Goal: Task Accomplishment & Management: Manage account settings

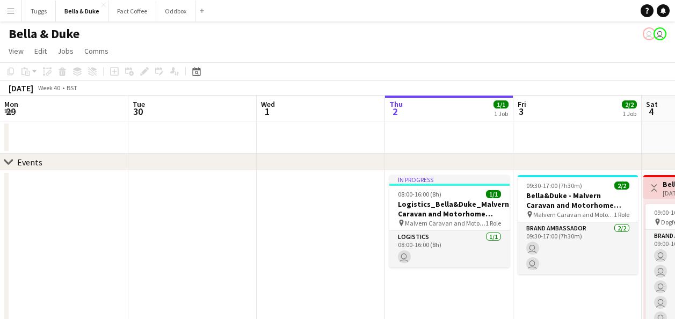
scroll to position [0, 257]
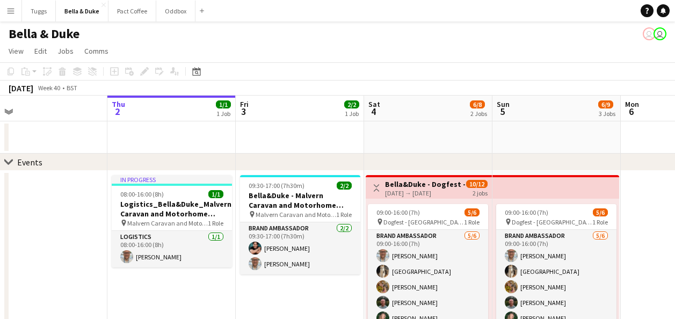
drag, startPoint x: 165, startPoint y: 140, endPoint x: 395, endPoint y: 127, distance: 230.6
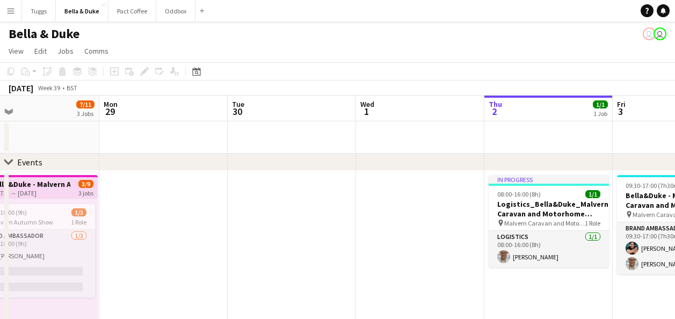
drag, startPoint x: 224, startPoint y: 132, endPoint x: 346, endPoint y: 134, distance: 122.4
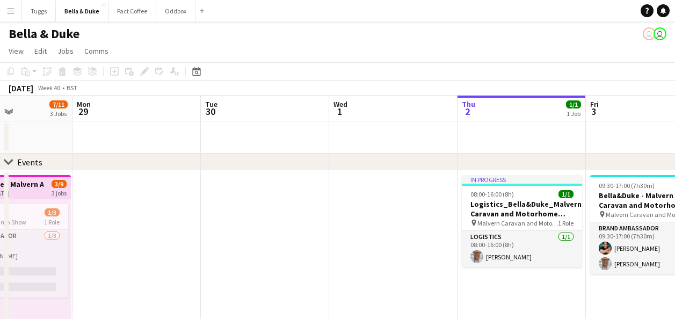
drag, startPoint x: 252, startPoint y: 146, endPoint x: 374, endPoint y: 146, distance: 121.8
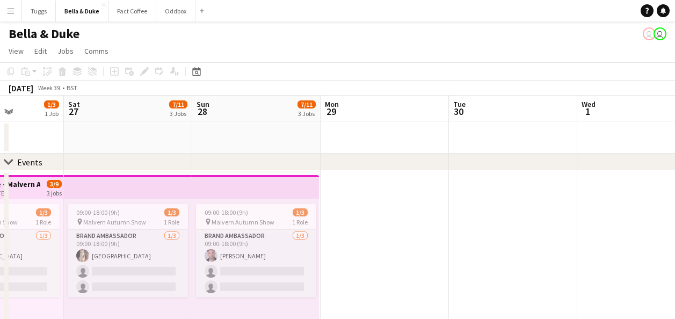
drag, startPoint x: 393, startPoint y: 146, endPoint x: 456, endPoint y: 146, distance: 62.8
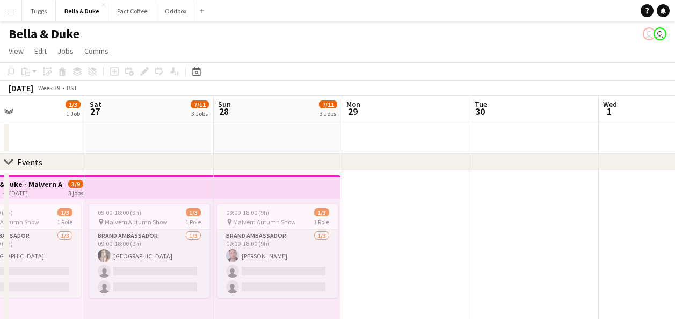
drag, startPoint x: 351, startPoint y: 149, endPoint x: 460, endPoint y: 148, distance: 108.4
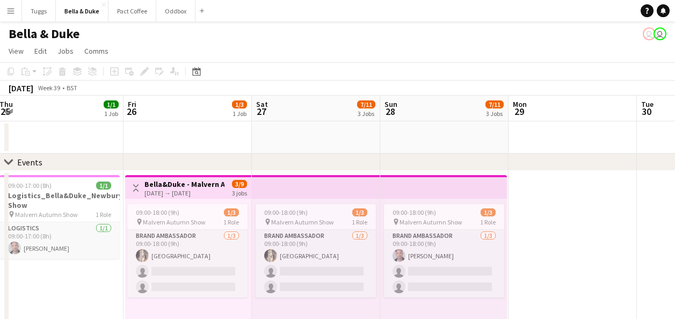
drag, startPoint x: 408, startPoint y: 142, endPoint x: 448, endPoint y: 142, distance: 39.2
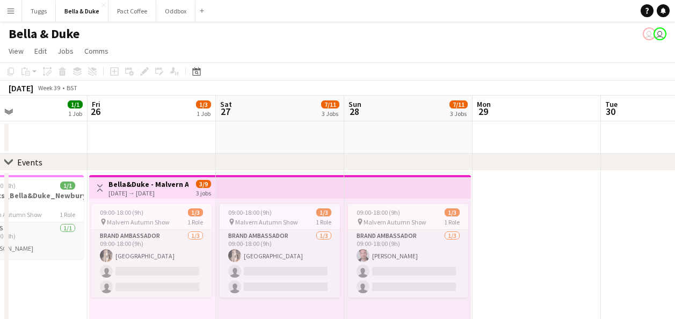
drag, startPoint x: 382, startPoint y: 145, endPoint x: 477, endPoint y: 140, distance: 94.6
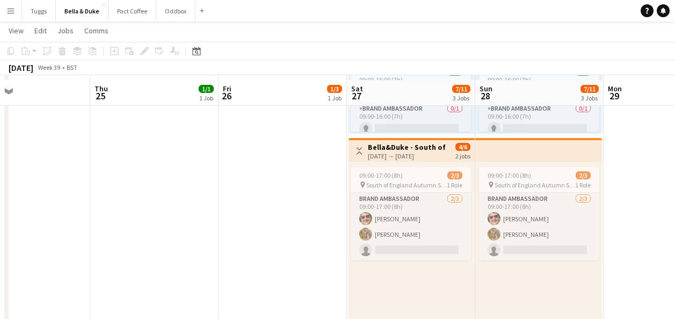
scroll to position [429, 0]
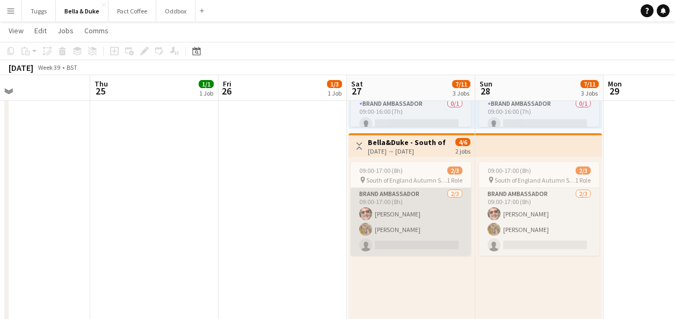
click at [392, 216] on app-card-role "Brand Ambassador [DATE] 09:00-17:00 (8h) [PERSON_NAME] [PERSON_NAME] single-neu…" at bounding box center [410, 222] width 120 height 68
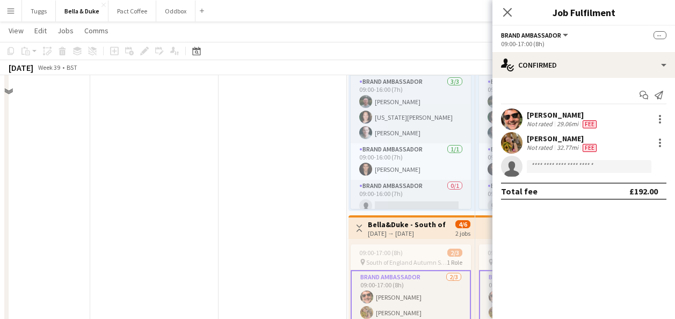
scroll to position [268, 0]
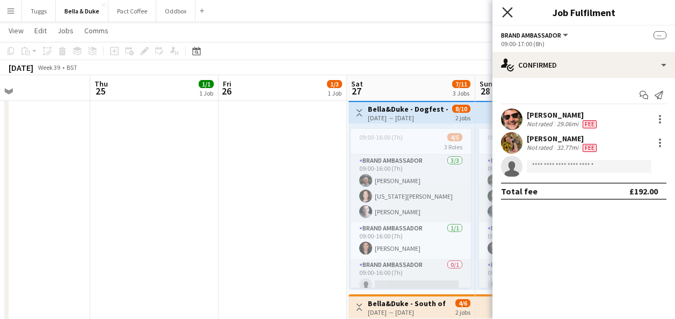
click at [505, 14] on icon at bounding box center [507, 12] width 10 height 10
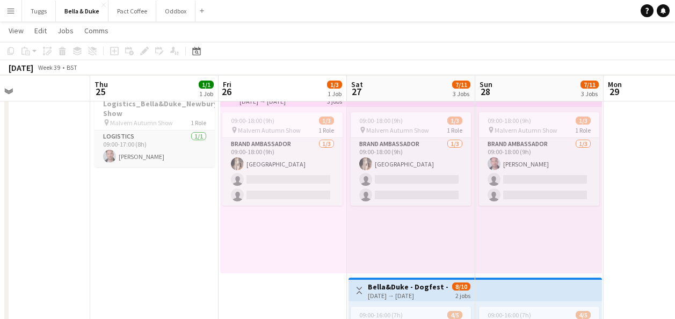
scroll to position [0, 0]
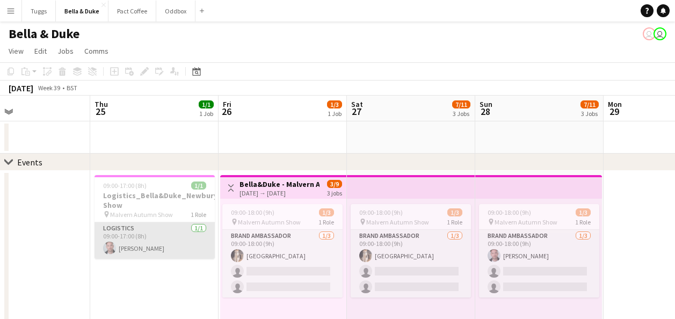
click at [186, 252] on app-card-role "Logistics [DATE] 09:00-17:00 (8h) [PERSON_NAME]" at bounding box center [154, 240] width 120 height 36
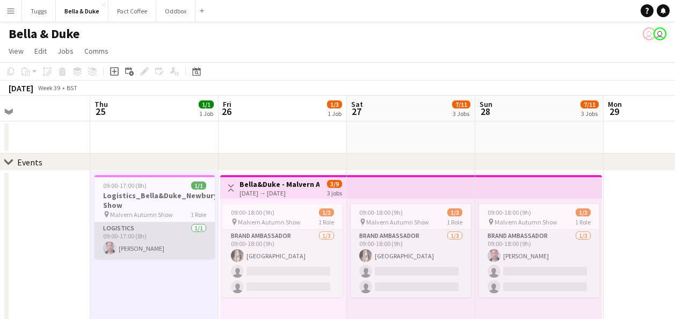
click at [179, 232] on app-card-role "Logistics [DATE] 09:00-17:00 (8h) [PERSON_NAME]" at bounding box center [154, 240] width 120 height 36
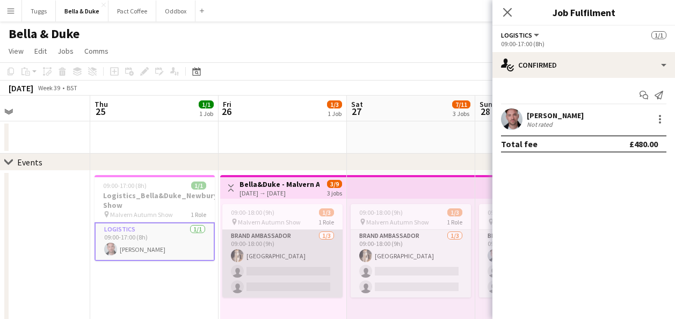
click at [296, 265] on app-card-role "Brand Ambassador [DATE] 09:00-18:00 (9h) [GEOGRAPHIC_DATA] single-neutral-actio…" at bounding box center [282, 264] width 120 height 68
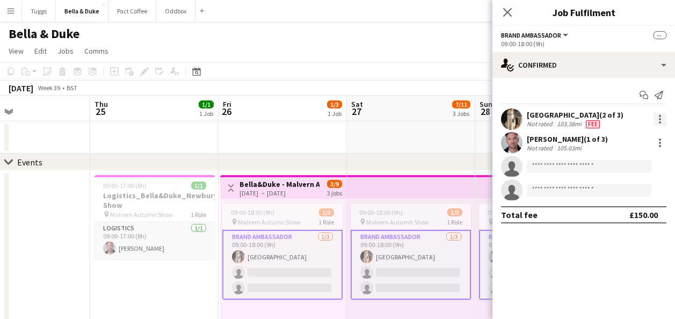
click at [665, 122] on div at bounding box center [659, 119] width 13 height 13
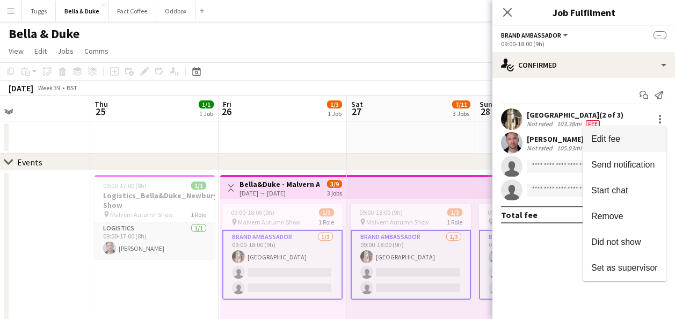
click at [608, 144] on span "Edit fee" at bounding box center [624, 139] width 67 height 10
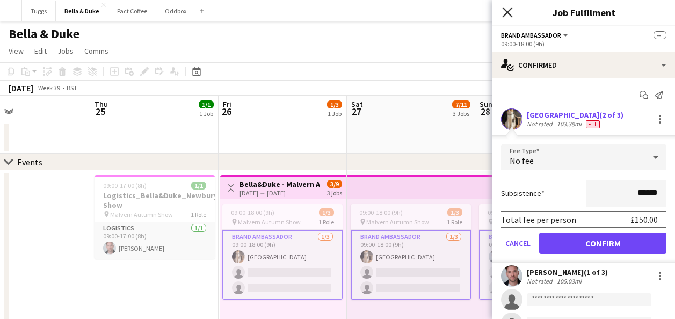
click at [508, 14] on icon "Close pop-in" at bounding box center [507, 12] width 10 height 10
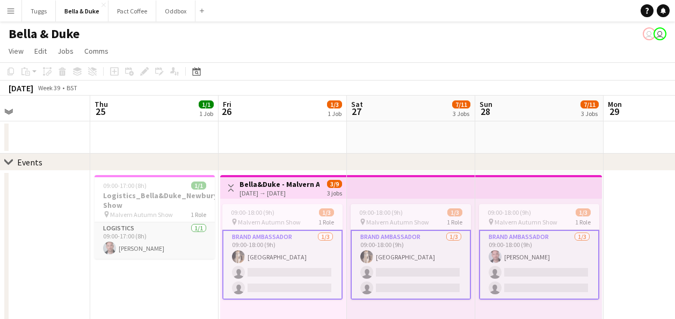
click at [489, 272] on app-card-role "Brand Ambassador [DATE] 09:00-18:00 (9h) [PERSON_NAME] single-neutral-actions s…" at bounding box center [539, 265] width 120 height 70
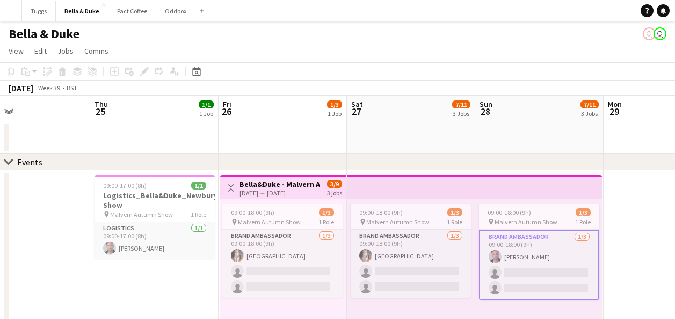
click at [506, 254] on app-card-role "Brand Ambassador [DATE] 09:00-18:00 (9h) [PERSON_NAME] single-neutral-actions s…" at bounding box center [539, 265] width 120 height 70
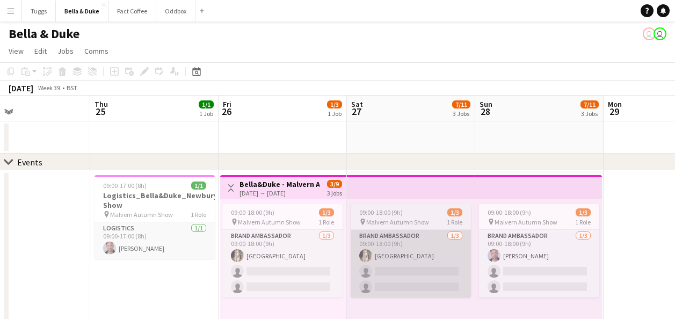
click at [407, 265] on app-card-role "Brand Ambassador [DATE] 09:00-18:00 (9h) [GEOGRAPHIC_DATA] single-neutral-actio…" at bounding box center [410, 264] width 120 height 68
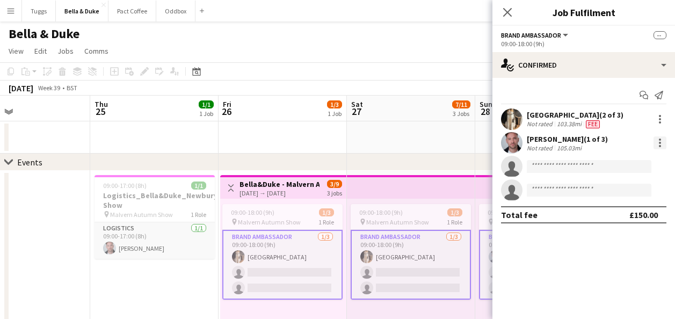
click at [656, 141] on div at bounding box center [659, 142] width 13 height 13
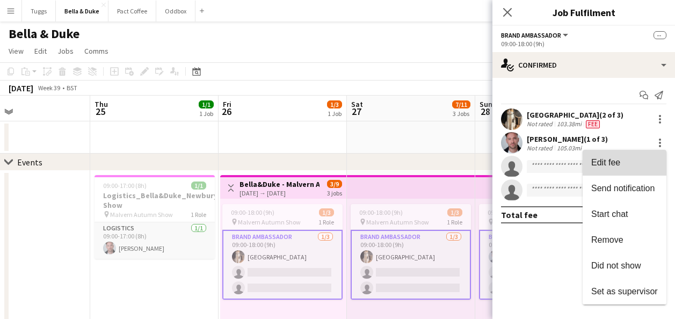
click at [622, 170] on button "Edit fee" at bounding box center [624, 163] width 84 height 26
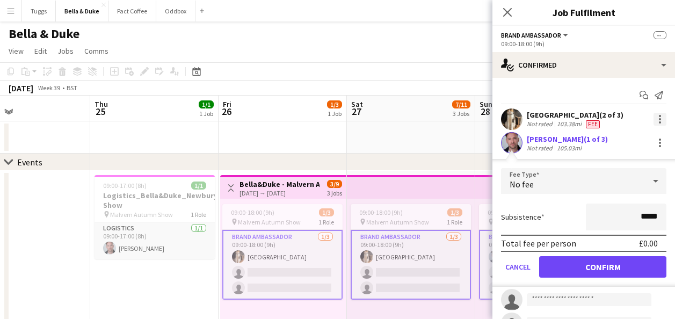
click at [658, 119] on div at bounding box center [659, 119] width 2 height 2
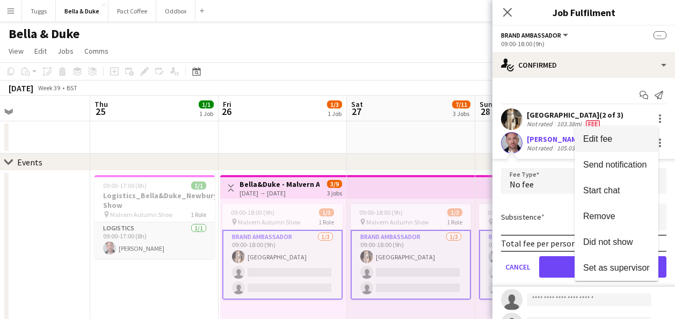
click at [609, 140] on span "Edit fee" at bounding box center [597, 138] width 29 height 9
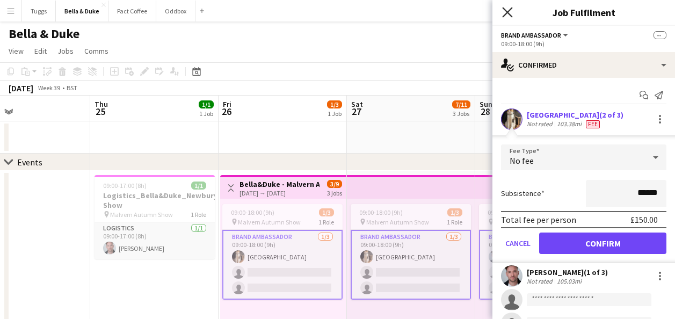
click at [507, 15] on icon "Close pop-in" at bounding box center [507, 12] width 10 height 10
